Goal: Obtain resource: Obtain resource

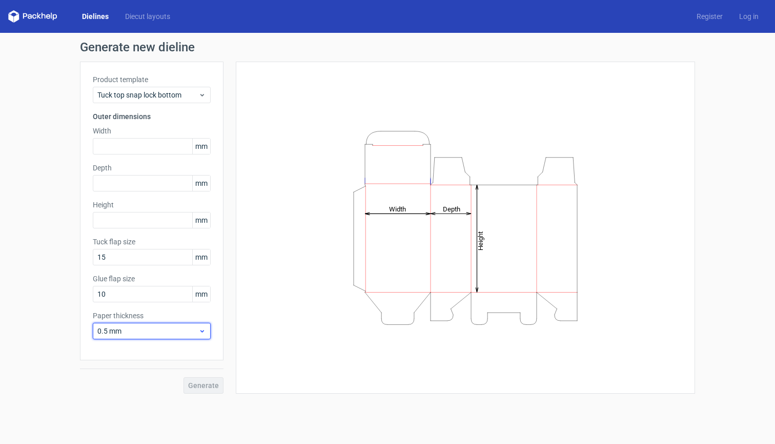
click at [189, 333] on span "0.5 mm" at bounding box center [147, 331] width 101 height 10
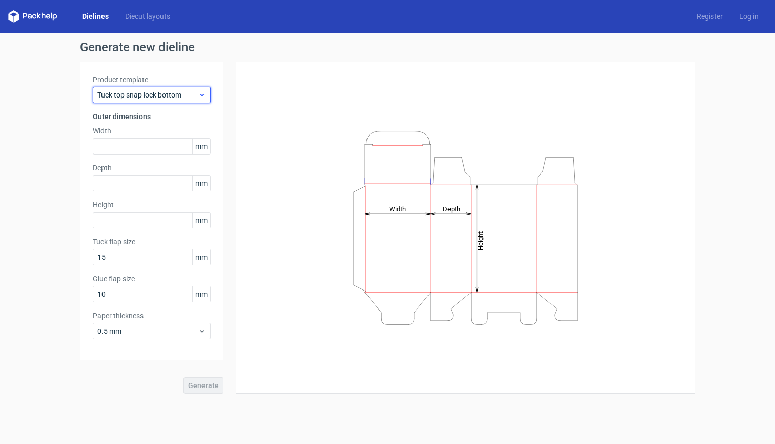
click at [200, 89] on div "Tuck top snap lock bottom" at bounding box center [152, 95] width 118 height 16
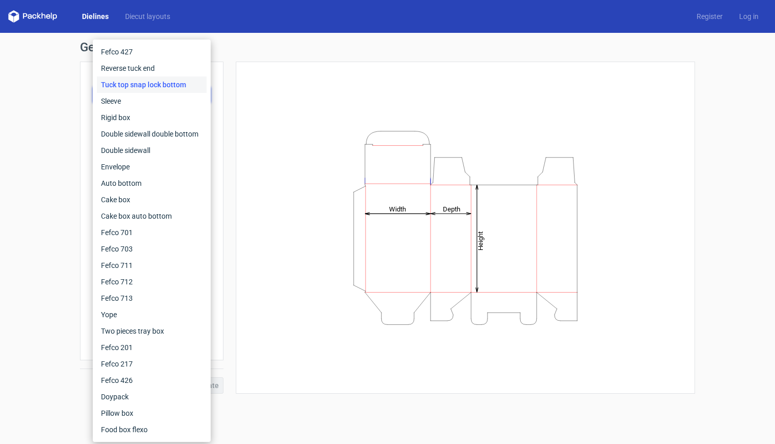
click at [31, 212] on div "Generate new dieline Product template Tuck top snap lock bottom Outer dimension…" at bounding box center [387, 217] width 775 height 369
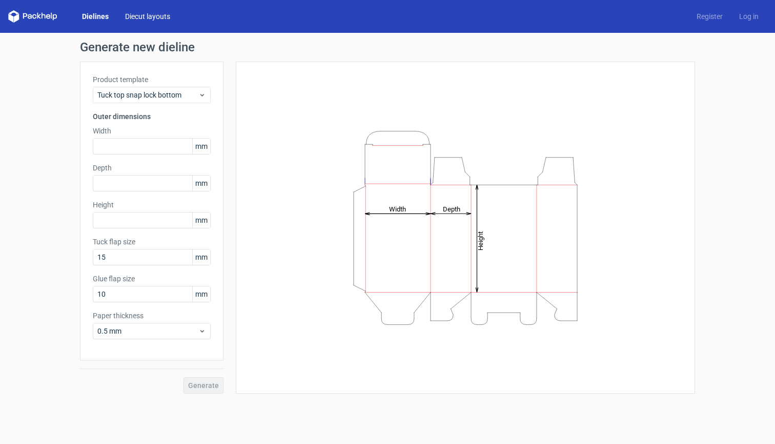
click at [141, 12] on link "Diecut layouts" at bounding box center [148, 16] width 62 height 10
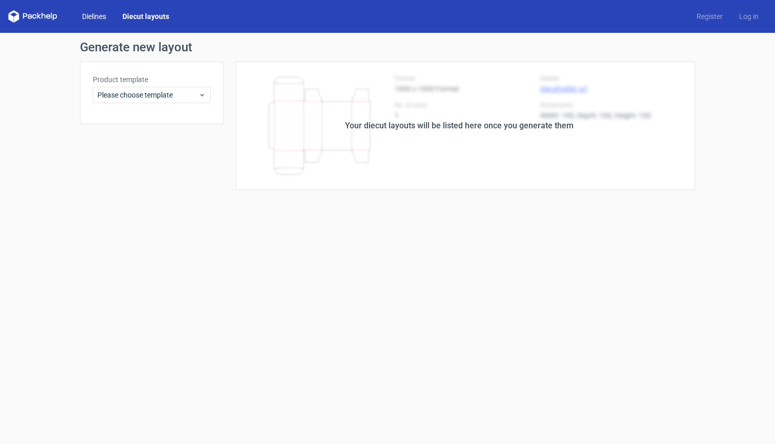
click at [99, 17] on link "Dielines" at bounding box center [94, 16] width 41 height 10
